Goal: Information Seeking & Learning: Learn about a topic

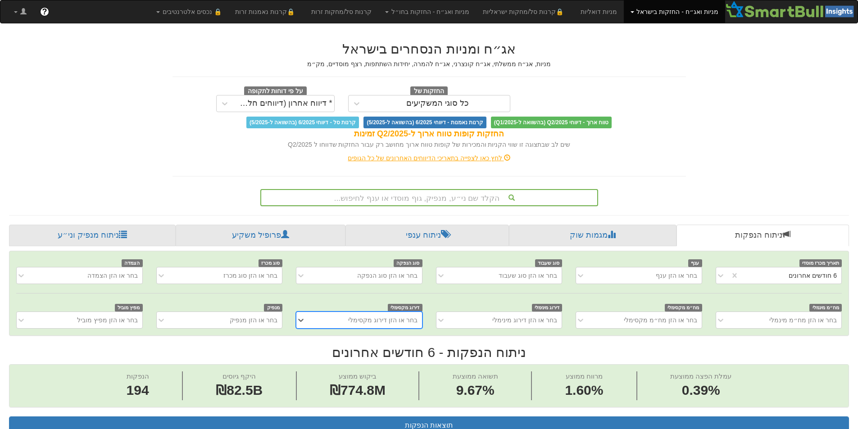
click at [442, 193] on div "הקלד שם ני״ע, מנפיק, גוף מוסדי או ענף לחיפוש..." at bounding box center [429, 197] width 336 height 15
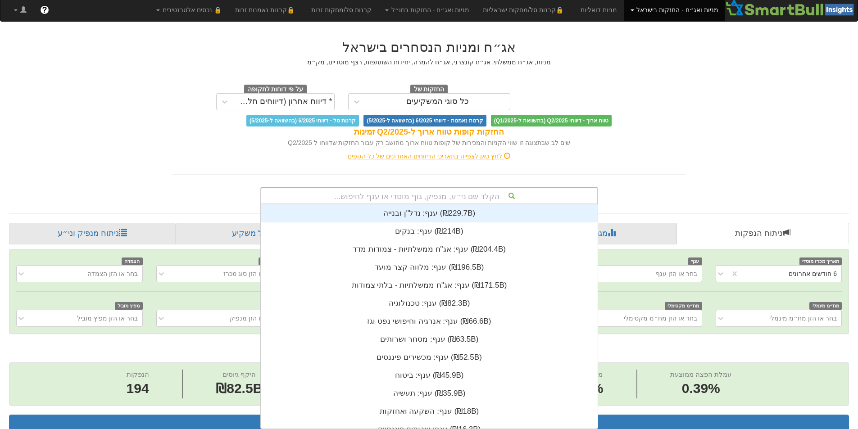
scroll to position [224, 0]
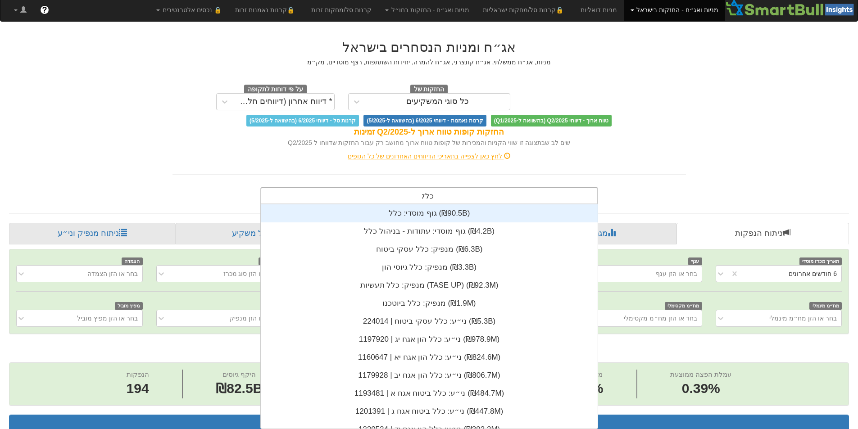
type input "כלל"
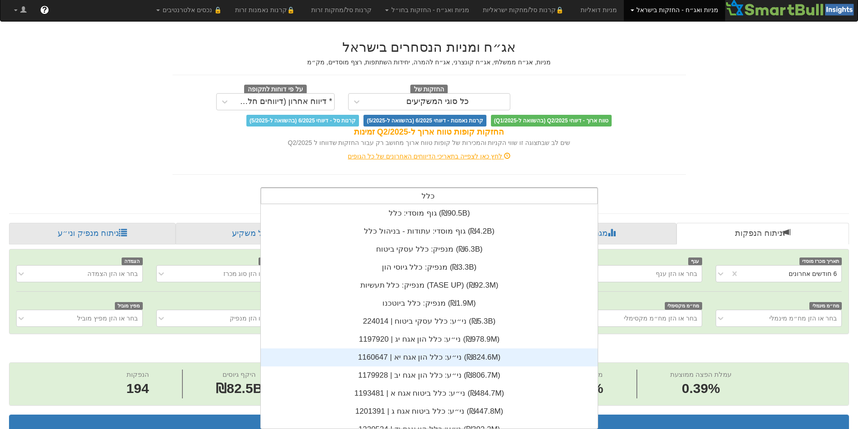
click at [441, 360] on div "ני״ע: ‏כלל הון אגח יא | 1160647 ‎(₪824.6M)‎" at bounding box center [429, 358] width 337 height 18
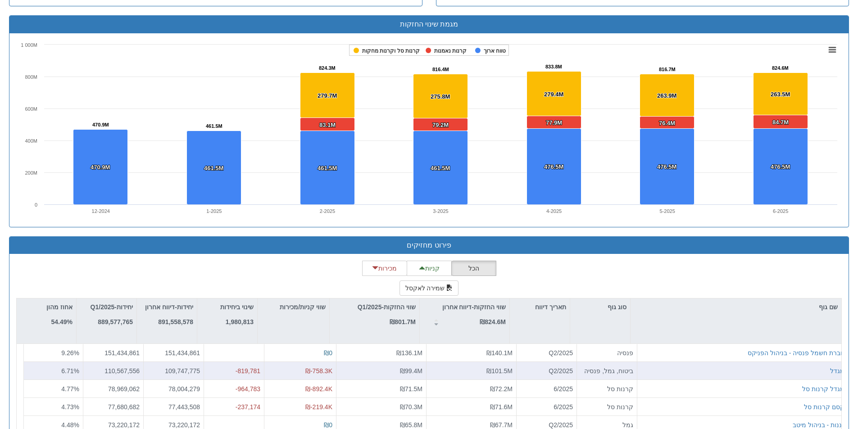
scroll to position [668, 0]
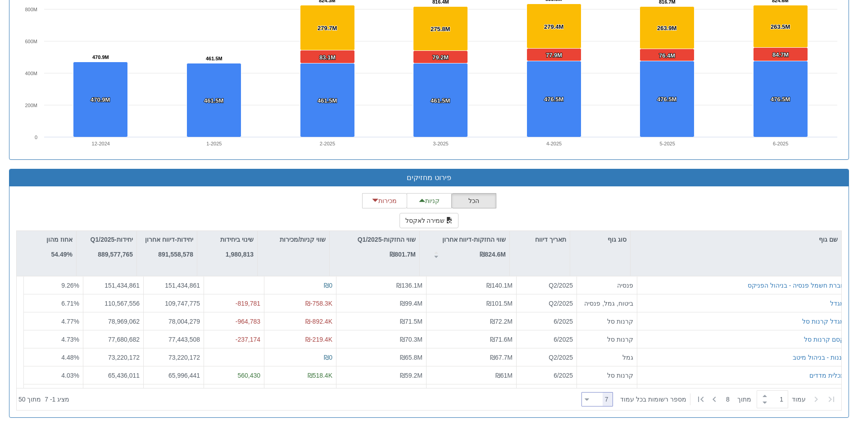
click at [589, 400] on icon at bounding box center [587, 400] width 4 height 2
click at [607, 329] on div "20" at bounding box center [604, 326] width 32 height 14
type input "20"
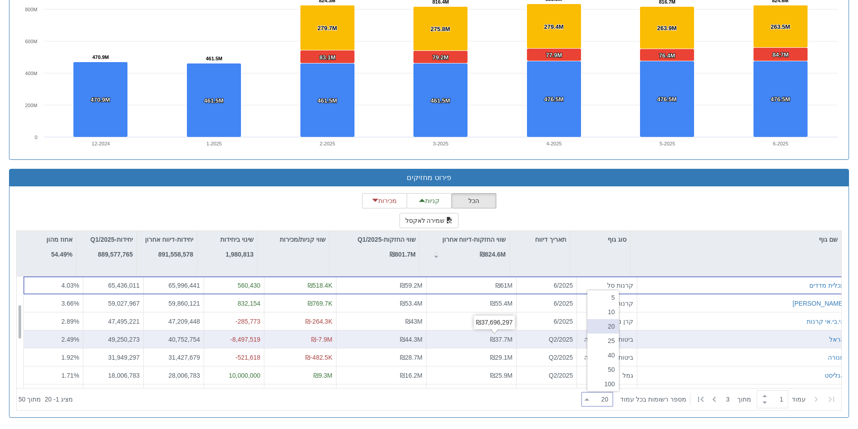
click at [471, 341] on div "₪37.7M" at bounding box center [471, 339] width 82 height 9
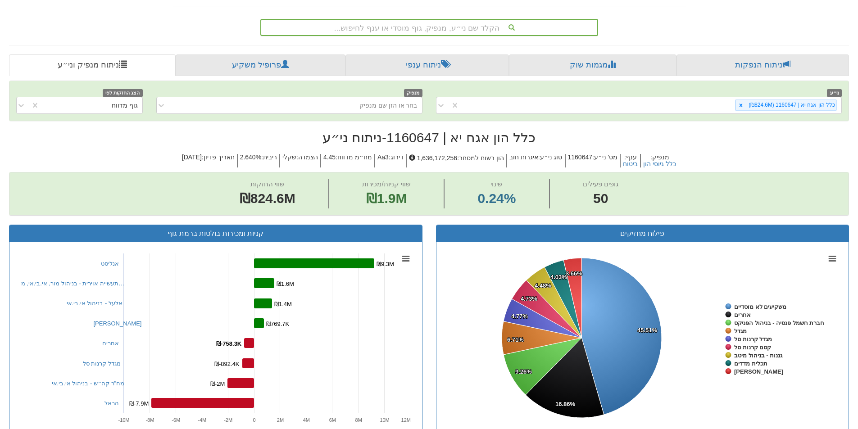
scroll to position [128, 0]
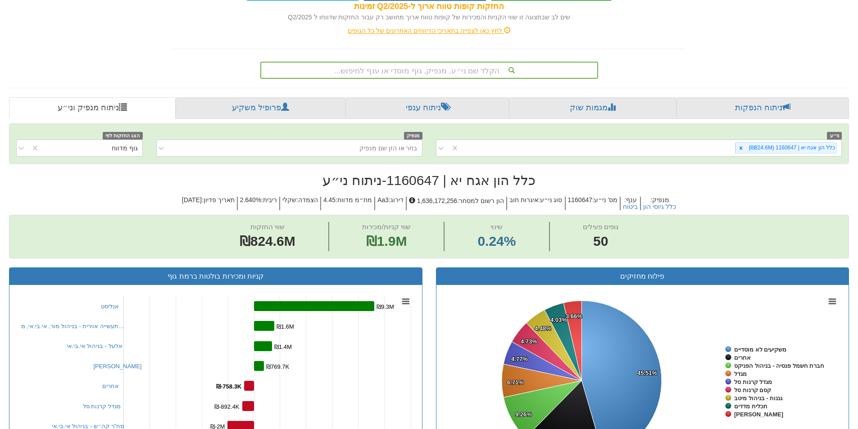
click at [438, 68] on div "הקלד שם ני״ע, מנפיק, גוף מוסדי או ענף לחיפוש..." at bounding box center [429, 70] width 336 height 15
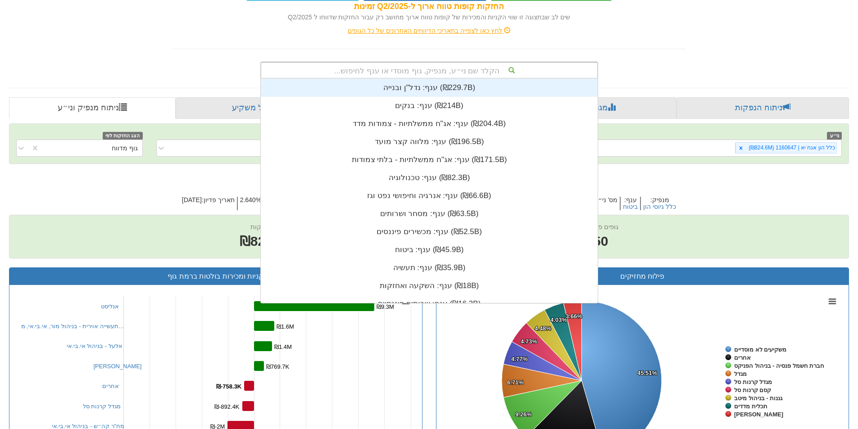
scroll to position [224, 0]
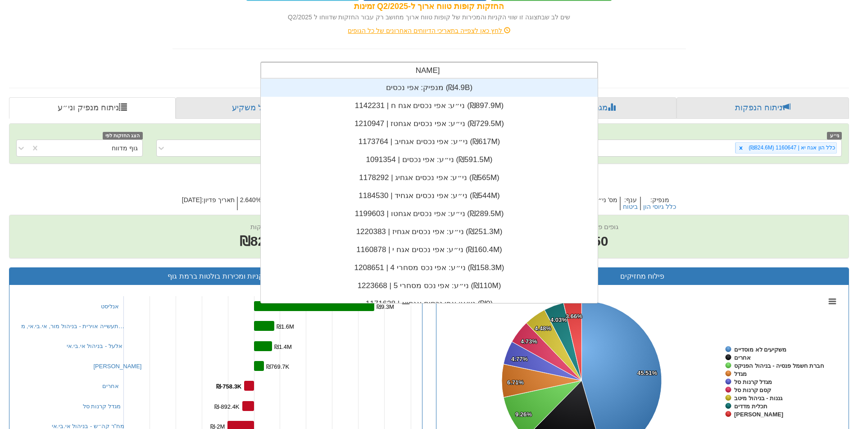
type input "[PERSON_NAME] נכס"
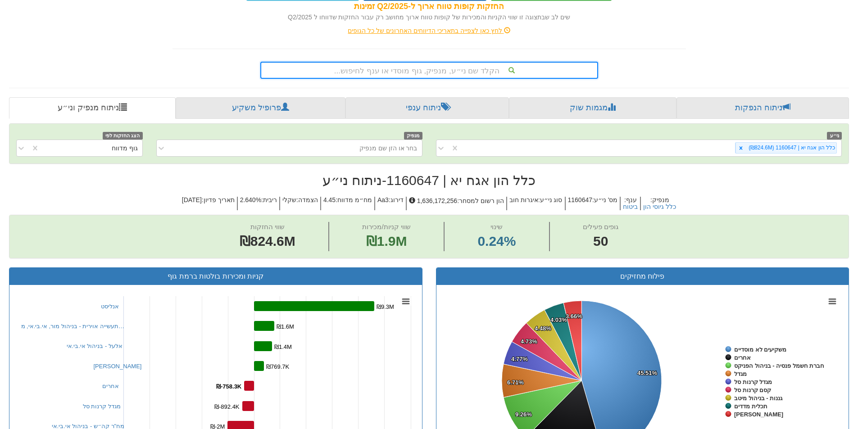
click at [431, 72] on div "הקלד שם ני״ע, מנפיק, גוף מוסדי או ענף לחיפוש..." at bounding box center [429, 70] width 336 height 15
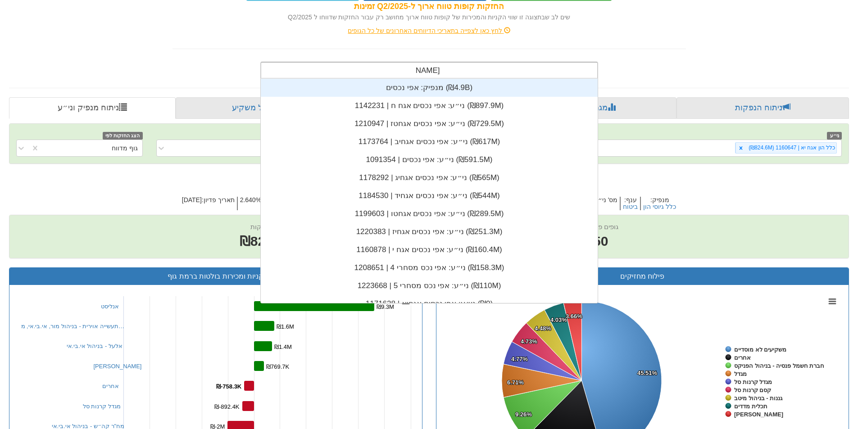
scroll to position [198, 0]
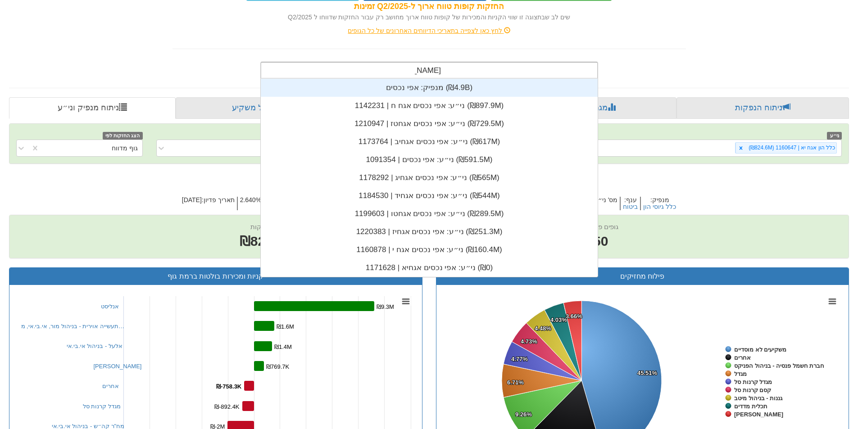
type input "אפי נכסים"
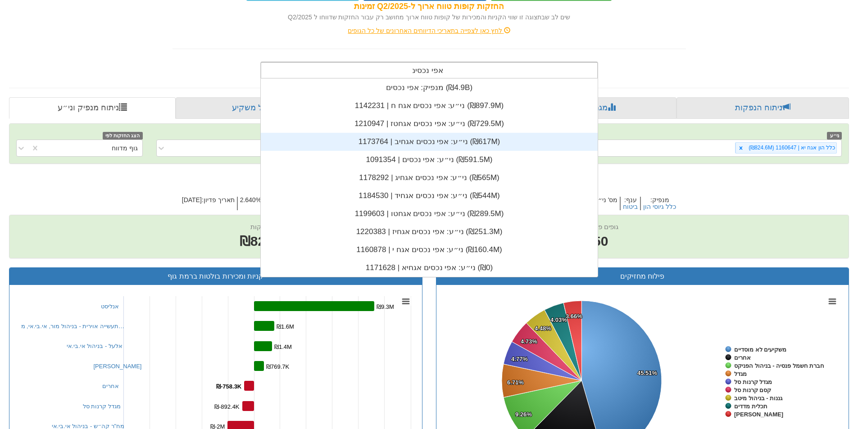
click at [415, 146] on div "ני״ע: ‏אפי נכסים אגחיב | 1173764 ‎(₪617M)‎" at bounding box center [429, 142] width 337 height 18
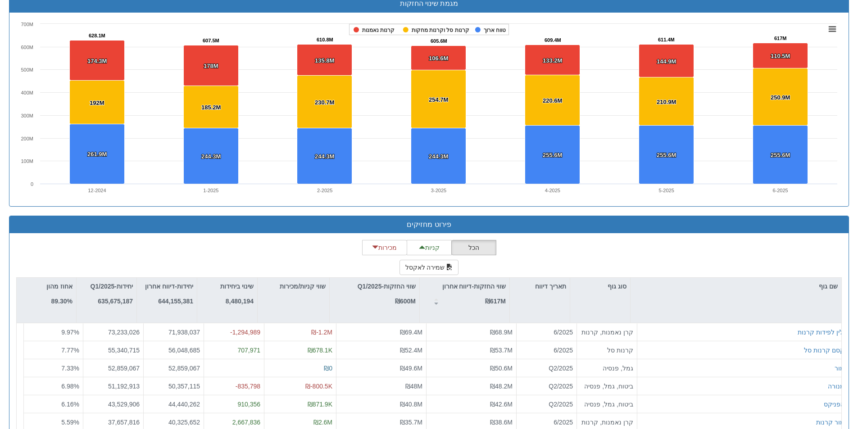
scroll to position [668, 0]
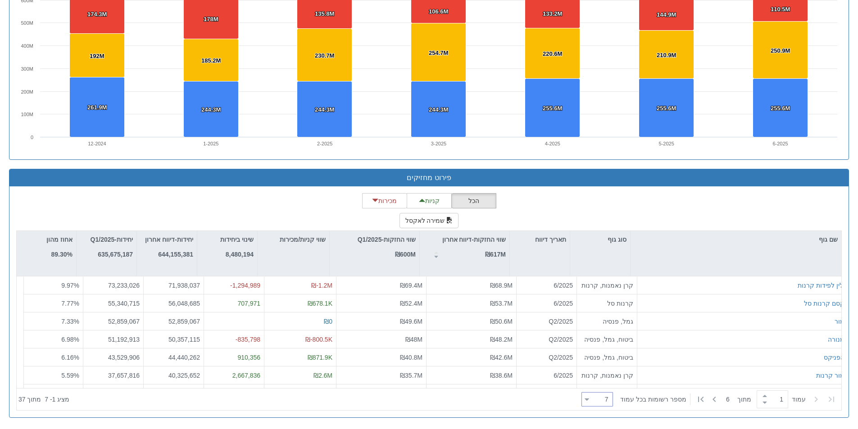
click at [602, 400] on div "7 7" at bounding box center [600, 400] width 23 height 13
click at [607, 323] on div "20" at bounding box center [604, 326] width 32 height 14
type input "20"
click at [524, 414] on div "הכל קניות מכירות שמירה לאקסל שם גוף סוג גוף תאריך דיווח שווי החזקות-דיווח אחרון…" at bounding box center [428, 302] width 839 height 231
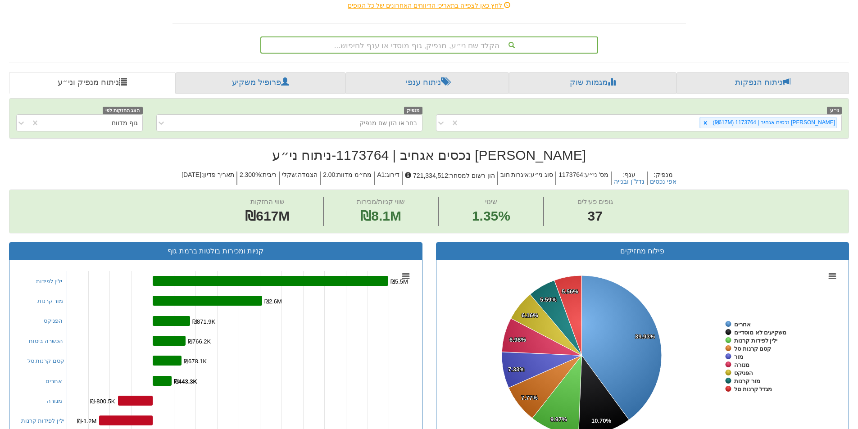
scroll to position [128, 0]
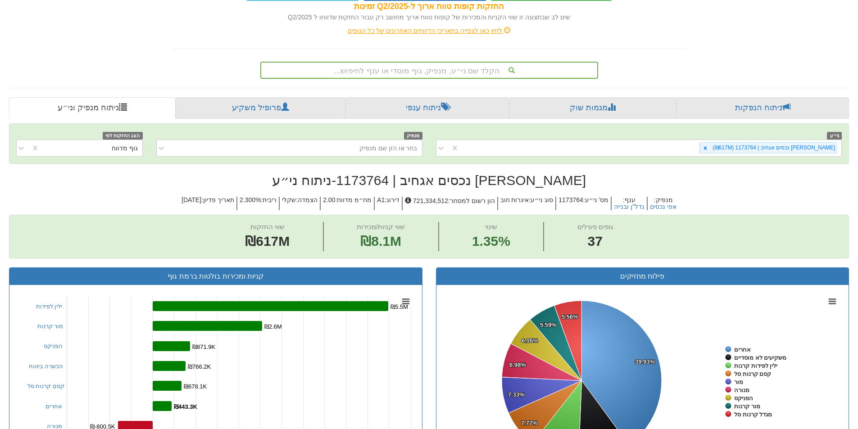
click at [445, 74] on div "הקלד שם ני״ע, מנפיק, גוף מוסדי או ענף לחיפוש..." at bounding box center [429, 70] width 336 height 15
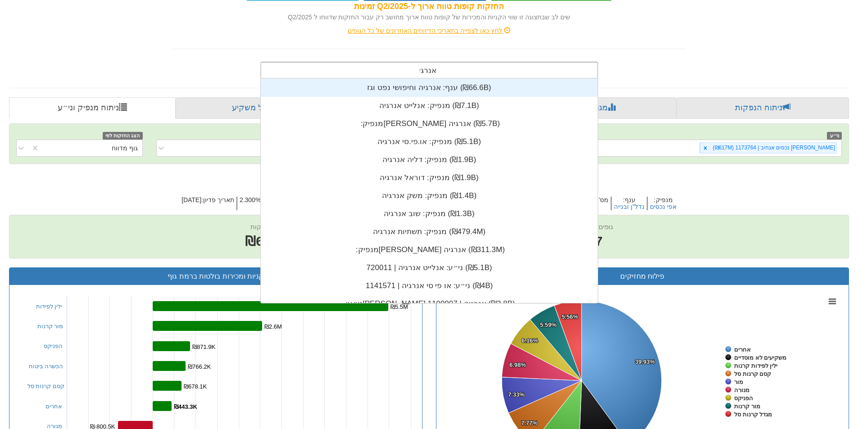
click at [413, 71] on div "[PERSON_NAME]" at bounding box center [429, 70] width 336 height 15
type input "א"
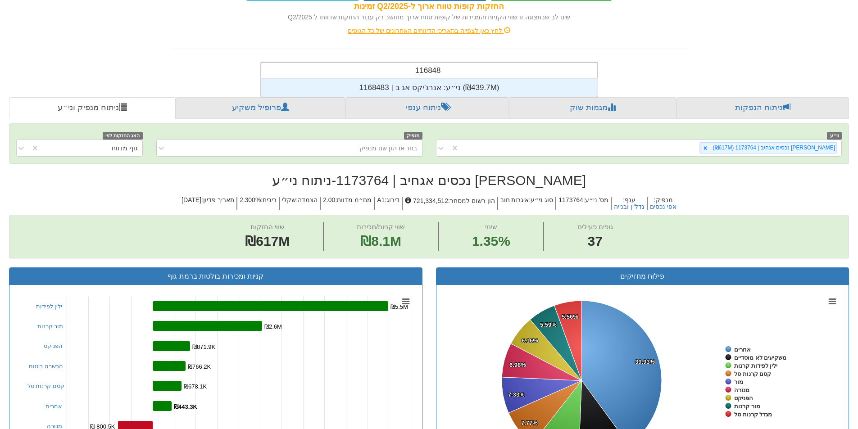
scroll to position [18, 0]
type input "1168483"
click at [410, 86] on div "ני״ע: ‏אנרג'יקס אג ב | 1168483 ‎(₪439.7M)‎" at bounding box center [429, 88] width 337 height 18
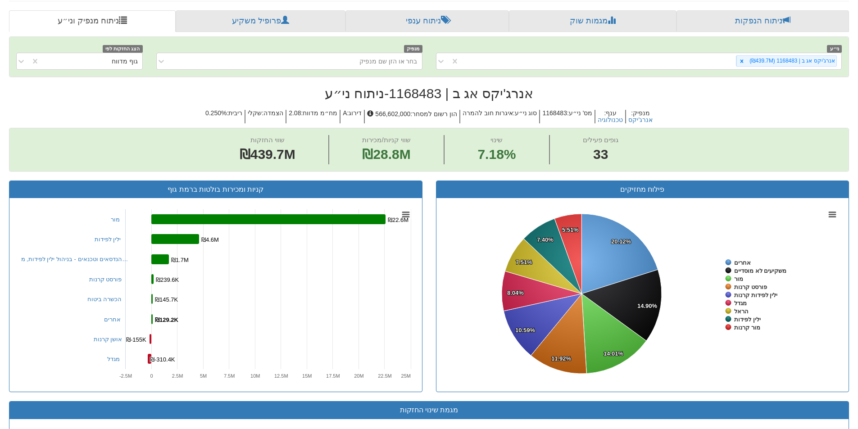
scroll to position [173, 0]
